Goal: Transaction & Acquisition: Download file/media

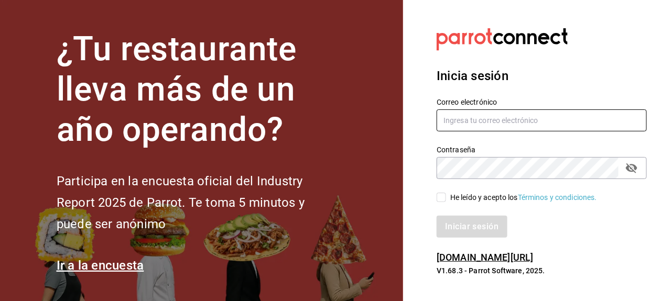
click at [550, 130] on input "text" at bounding box center [542, 121] width 210 height 22
click at [537, 124] on input "text" at bounding box center [542, 121] width 210 height 22
type input "L"
type input "lmoreno@gaya.mx"
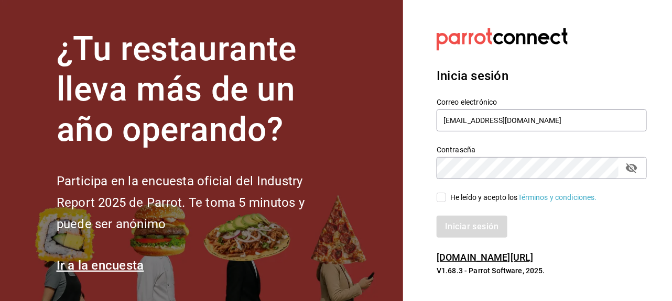
click at [445, 192] on div "He leído y acepto los Términos y condiciones." at bounding box center [542, 198] width 210 height 12
click at [440, 198] on input "He leído y acepto los Términos y condiciones." at bounding box center [441, 197] width 9 height 9
checkbox input "true"
click at [483, 234] on button "Iniciar sesión" at bounding box center [472, 227] width 71 height 22
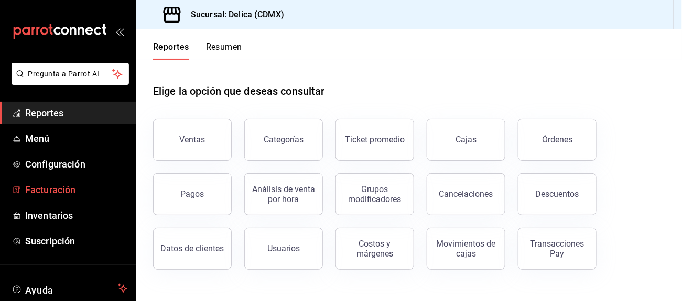
click at [95, 190] on span "Facturación" at bounding box center [76, 190] width 102 height 14
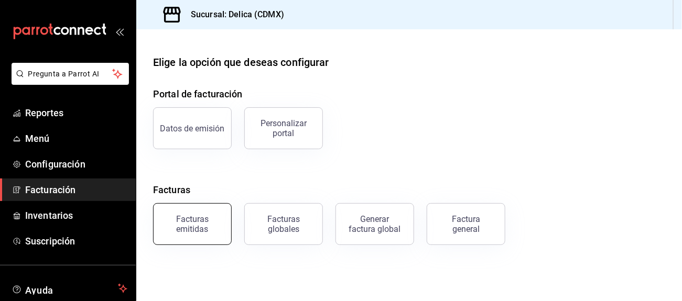
click at [207, 226] on div "Facturas emitidas" at bounding box center [192, 224] width 65 height 20
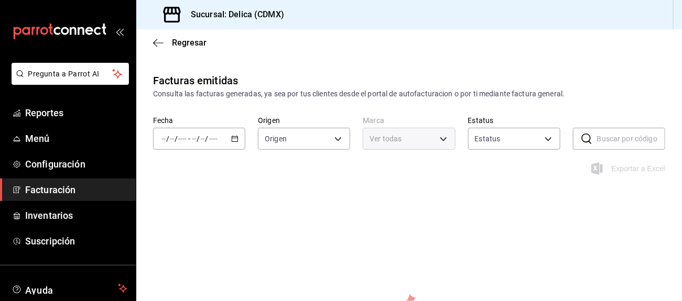
type input "ORDER_INVOICE,GENERAL_INVOICE"
type input "ACTIVE,PENDING_CANCELLATION,CANCELLED,PRE_CANCELLED"
type input "7a730996-5f62-4272-afe4-36f0d9084e78"
click at [236, 136] on \(Stroke\) "button" at bounding box center [235, 139] width 6 height 6
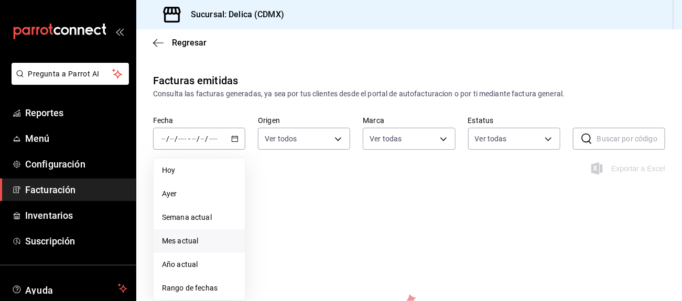
click at [210, 233] on li "Mes actual" at bounding box center [199, 242] width 91 height 24
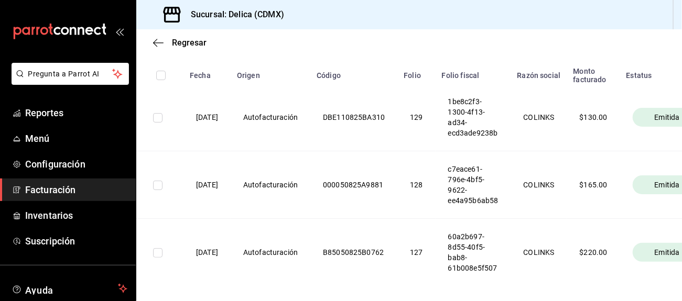
scroll to position [163, 0]
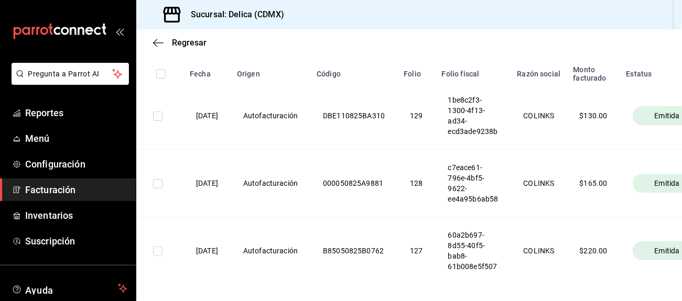
click at [159, 78] on input "checkbox" at bounding box center [160, 73] width 9 height 9
checkbox input "true"
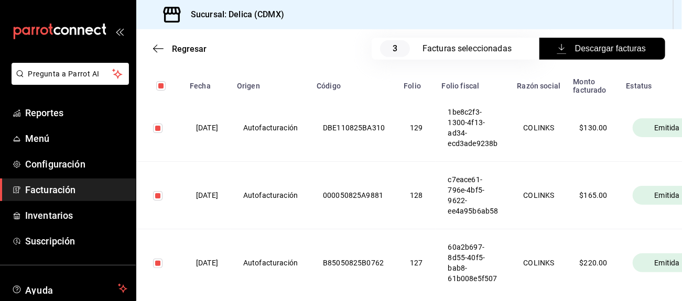
scroll to position [175, 0]
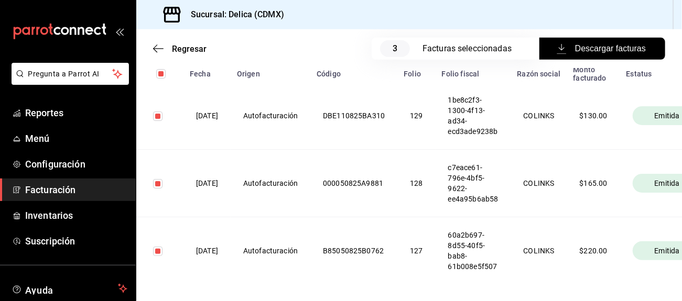
click at [606, 48] on span "Descargar facturas" at bounding box center [602, 48] width 87 height 13
